Goal: Task Accomplishment & Management: Use online tool/utility

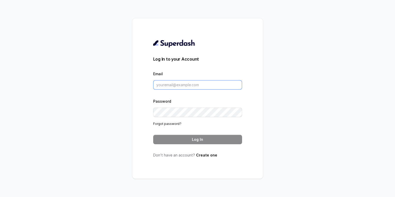
type input "[EMAIL_ADDRESS][DOMAIN_NAME]"
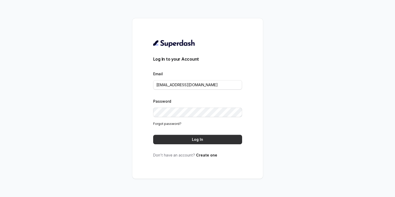
click at [172, 141] on button "Log In" at bounding box center [197, 139] width 89 height 9
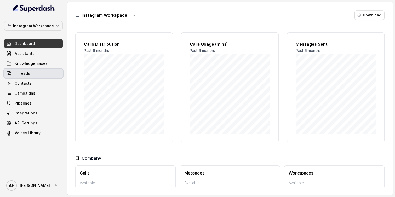
click at [29, 72] on link "Threads" at bounding box center [33, 73] width 59 height 9
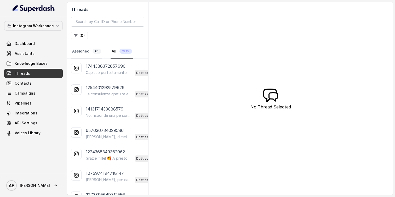
click at [77, 51] on link "Assigned 61" at bounding box center [86, 51] width 31 height 14
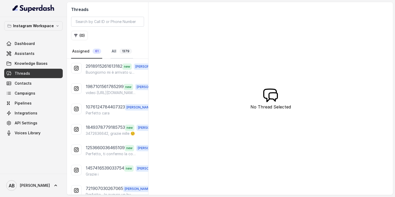
click at [127, 53] on span "1379" at bounding box center [126, 51] width 13 height 5
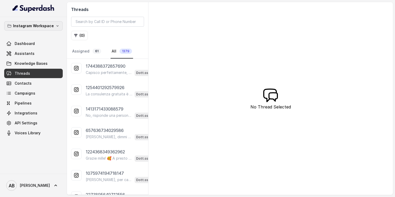
click at [26, 26] on p "Instagram Workspace" at bounding box center [33, 26] width 41 height 6
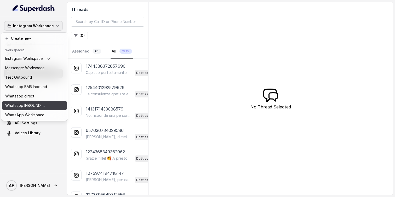
click at [19, 109] on button "Whatsapp INBOUND Workspace" at bounding box center [34, 105] width 65 height 9
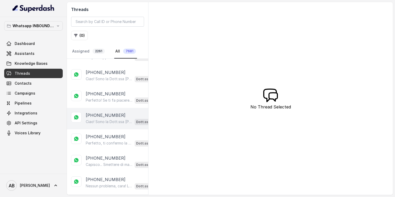
scroll to position [38, 0]
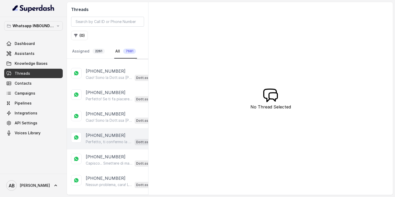
click at [111, 138] on div "[PHONE_NUMBER] Perfetto, ti confermo la chiamata per [DATE] alle 13:40! Un nost…" at bounding box center [122, 138] width 73 height 13
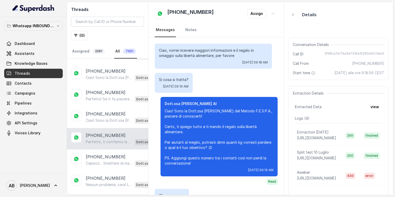
scroll to position [600, 0]
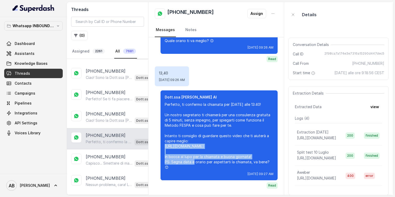
drag, startPoint x: 209, startPoint y: 151, endPoint x: 159, endPoint y: 143, distance: 50.4
click at [159, 143] on div "Dott.ssa [PERSON_NAME] AI Perfetto, ti confermo la chiamata per [DATE] alle 13:…" at bounding box center [216, 139] width 123 height 98
copy p "[URL][DOMAIN_NAME]"
